Goal: Task Accomplishment & Management: Manage account settings

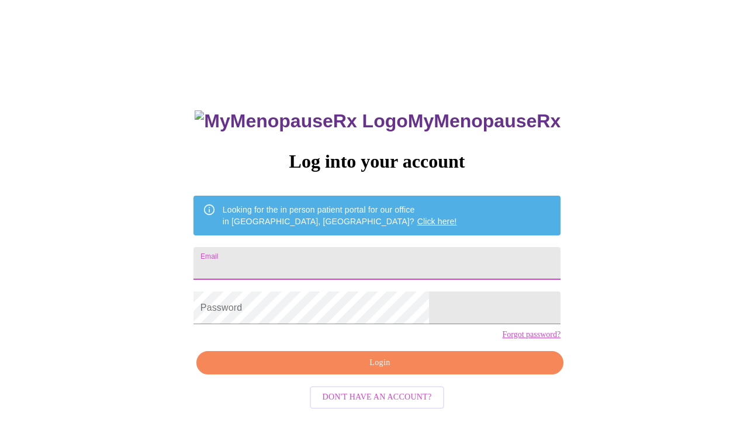
type input "[EMAIL_ADDRESS][DOMAIN_NAME]"
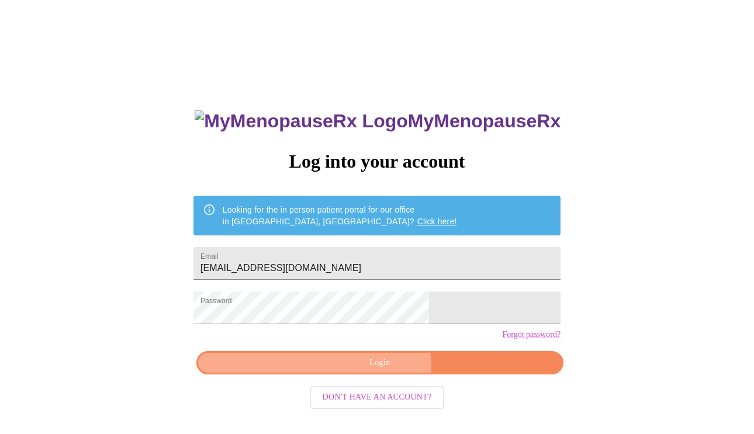
click at [330, 370] on span "Login" at bounding box center [380, 363] width 340 height 15
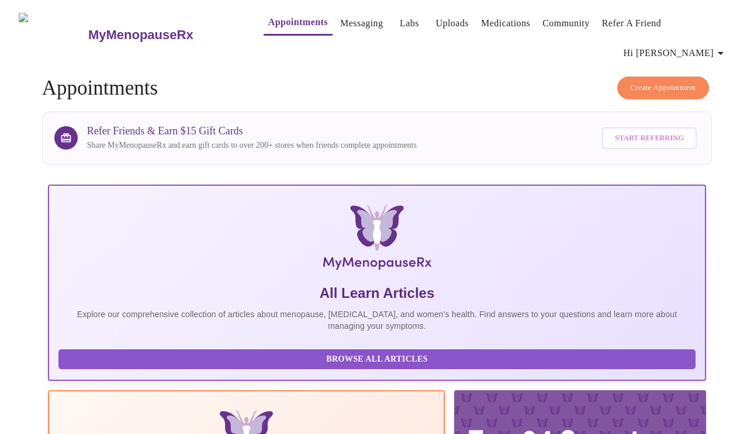
click at [712, 45] on span "Hi [PERSON_NAME]" at bounding box center [676, 53] width 104 height 16
click at [696, 89] on li "Log out" at bounding box center [703, 87] width 54 height 21
